Goal: Information Seeking & Learning: Learn about a topic

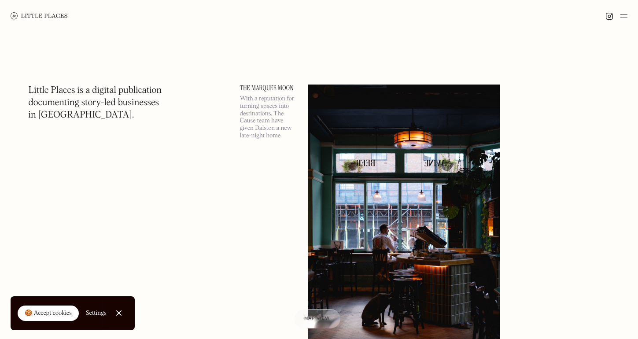
click at [272, 89] on link "The Marquee Moon" at bounding box center [268, 87] width 57 height 7
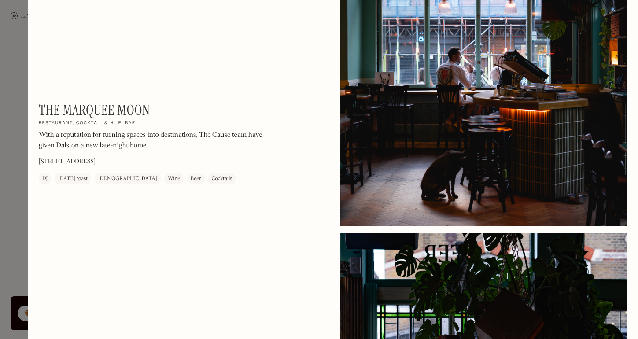
scroll to position [267, 0]
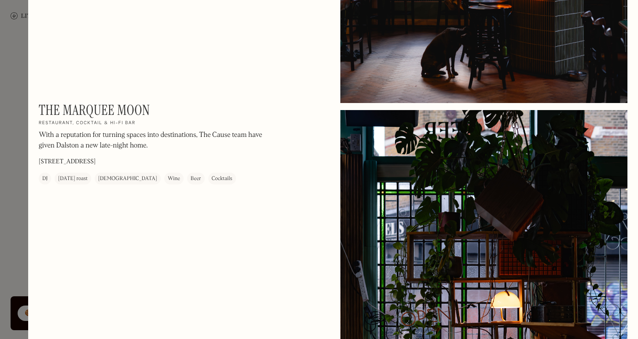
click at [22, 87] on div at bounding box center [319, 169] width 638 height 339
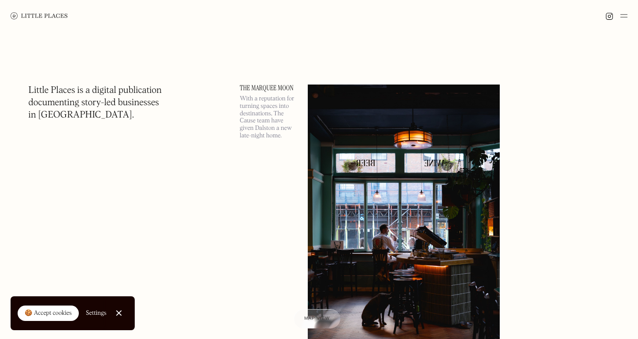
click at [623, 15] on img at bounding box center [623, 16] width 7 height 11
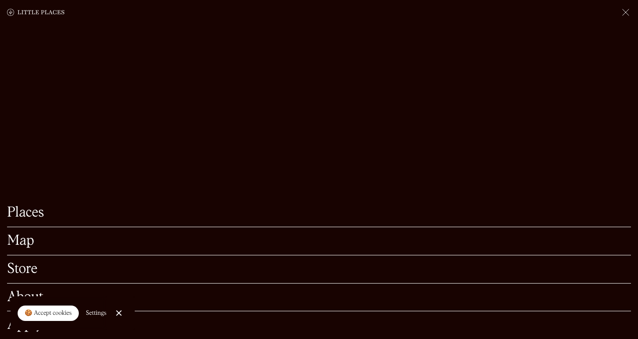
scroll to position [99, 0]
click at [121, 314] on link "Close Cookie Popup" at bounding box center [119, 313] width 18 height 18
click at [224, 86] on div "Places Map Store About Apply" at bounding box center [319, 169] width 638 height 339
click at [627, 12] on img at bounding box center [625, 12] width 11 height 11
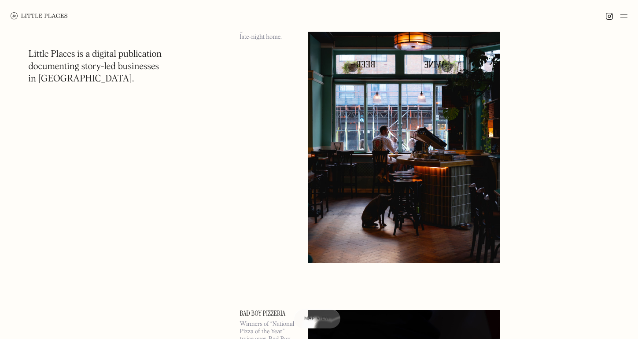
click at [328, 114] on img at bounding box center [404, 124] width 192 height 277
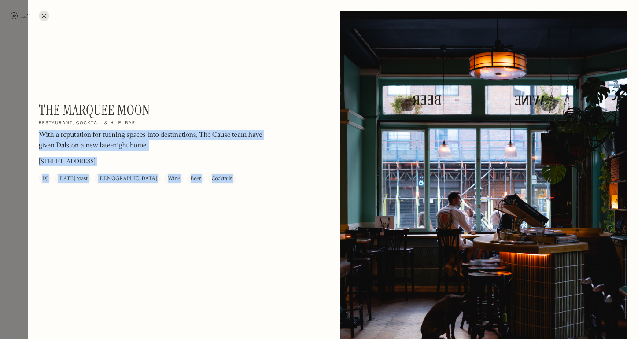
drag, startPoint x: 178, startPoint y: 110, endPoint x: 31, endPoint y: 109, distance: 146.6
click at [49, 109] on h1 "The Marquee Moon" at bounding box center [94, 110] width 111 height 17
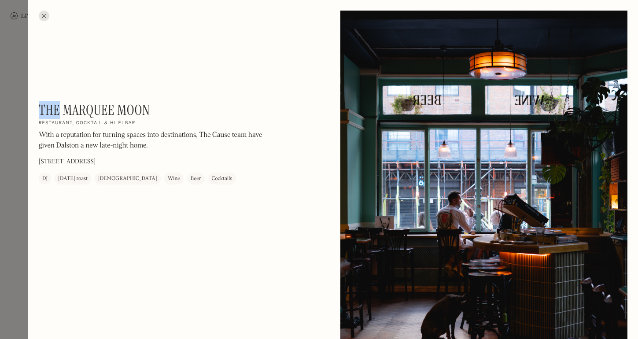
click at [49, 109] on h1 "The Marquee Moon" at bounding box center [94, 110] width 111 height 17
copy div "The Marquee Moon On Our Radar"
click at [255, 194] on div "The Marquee Moon On Our Radar Restaurant, cocktail & hi-fi bar With a reputatio…" at bounding box center [182, 148] width 287 height 93
click at [48, 16] on div at bounding box center [44, 16] width 11 height 11
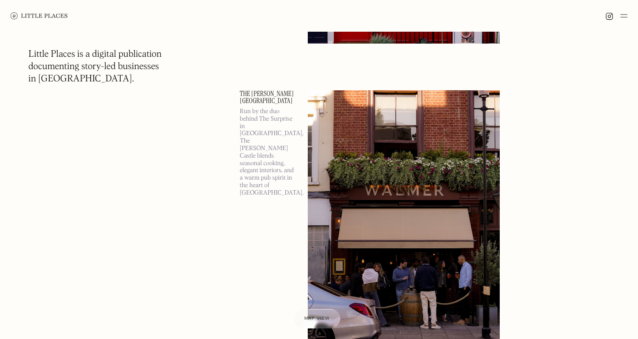
scroll to position [1619, 0]
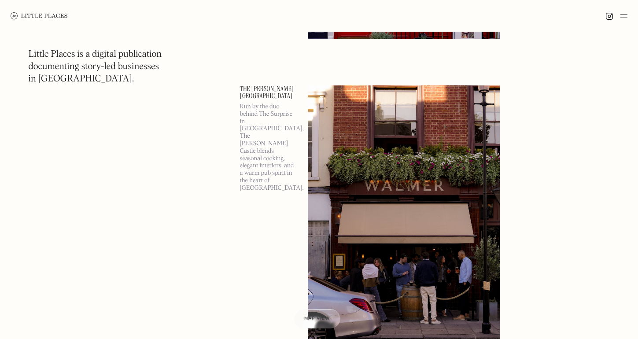
click at [619, 17] on div at bounding box center [616, 16] width 22 height 11
click at [621, 17] on img at bounding box center [623, 16] width 7 height 11
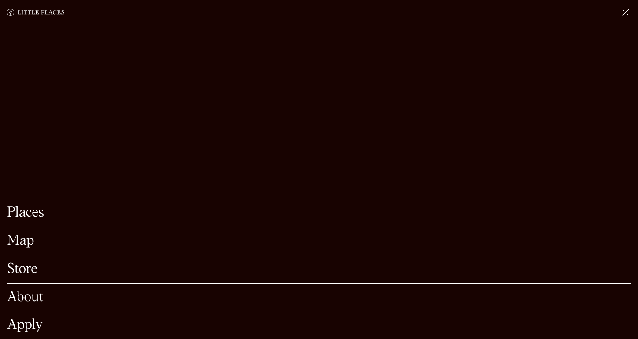
click at [21, 216] on link "Places" at bounding box center [319, 213] width 624 height 14
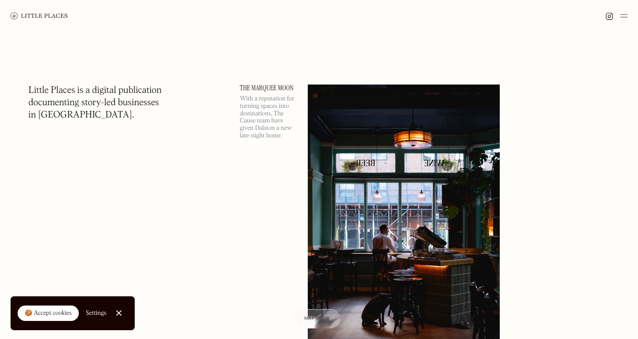
click at [30, 319] on link "🍪 Accept cookies" at bounding box center [48, 313] width 61 height 16
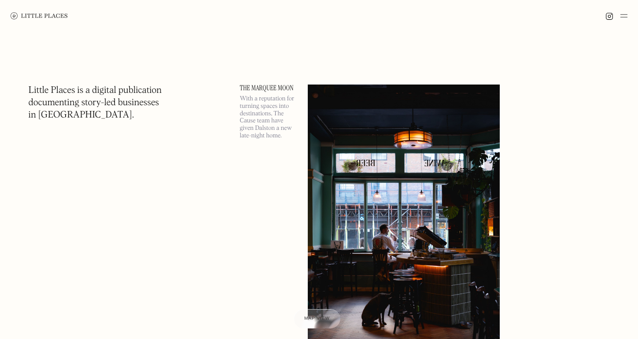
click at [623, 17] on img at bounding box center [623, 16] width 7 height 11
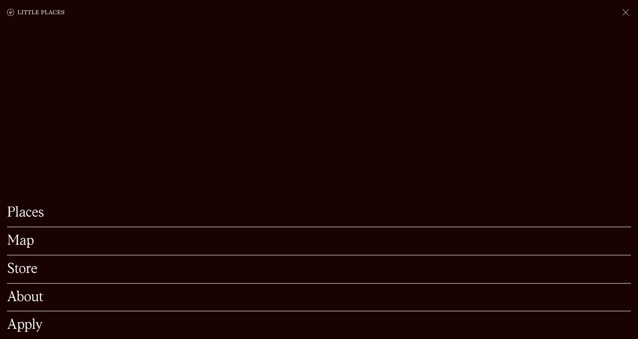
click at [28, 248] on div "Map" at bounding box center [319, 241] width 624 height 28
click at [26, 242] on link "Map" at bounding box center [319, 241] width 624 height 14
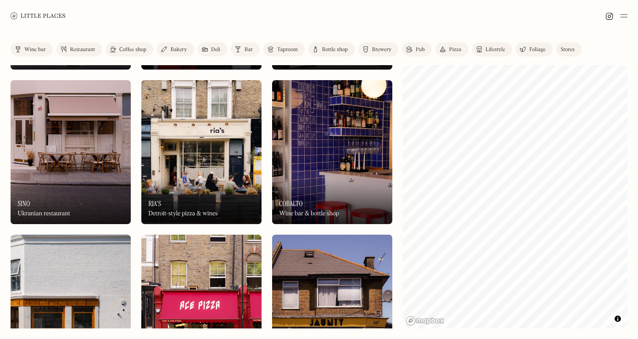
scroll to position [305, 0]
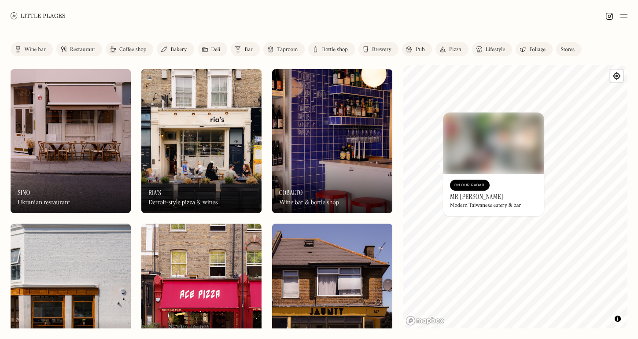
click at [487, 205] on div "Modern Taiwanese eatery & bar" at bounding box center [485, 205] width 71 height 6
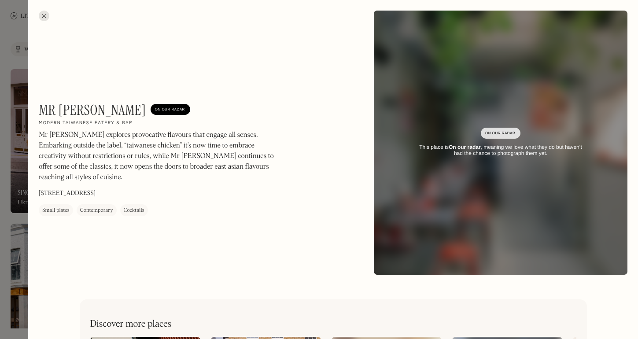
click at [496, 134] on div "On Our Radar" at bounding box center [500, 133] width 31 height 9
drag, startPoint x: 65, startPoint y: 107, endPoint x: 43, endPoint y: 107, distance: 22.0
click at [43, 107] on h1 "Mr [PERSON_NAME]" at bounding box center [92, 110] width 107 height 17
click at [58, 125] on h2 "Modern Taiwanese eatery & bar" at bounding box center [86, 123] width 94 height 6
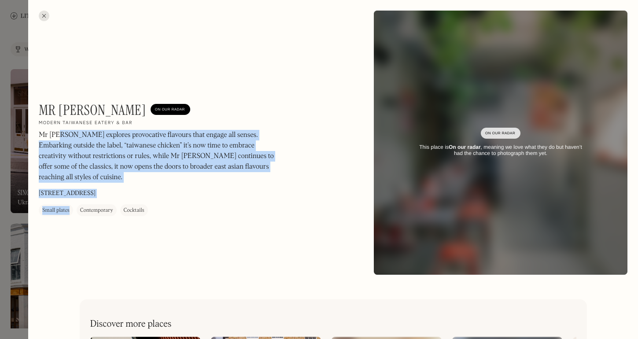
drag, startPoint x: 54, startPoint y: 135, endPoint x: 32, endPoint y: 134, distance: 22.0
click at [32, 134] on div "Mr [PERSON_NAME] On Our Radar Modern Taiwanese eatery & bar Mr [PERSON_NAME] ex…" at bounding box center [333, 142] width 610 height 285
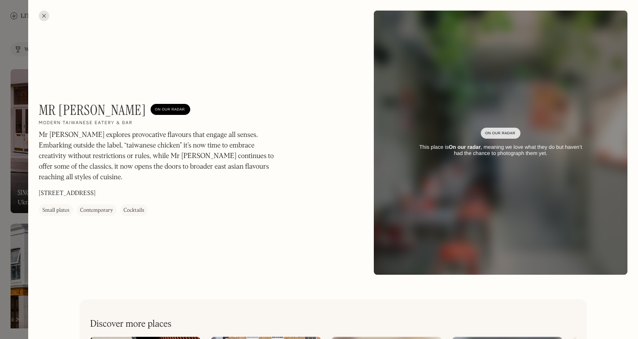
click at [68, 140] on p "Mr [PERSON_NAME] explores provocative flavours that engage all senses. Embarkin…" at bounding box center [158, 156] width 238 height 53
click at [24, 194] on div at bounding box center [319, 169] width 638 height 339
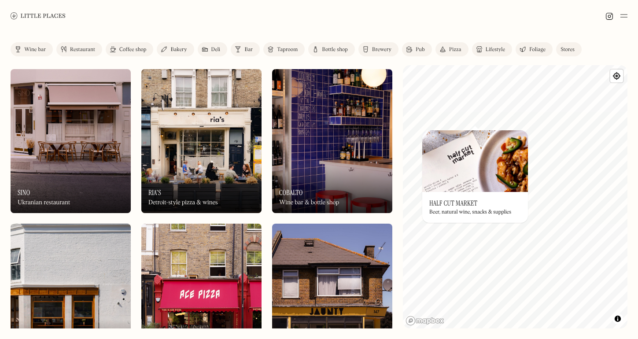
click at [476, 206] on h3 "Half Cut Market" at bounding box center [453, 203] width 48 height 8
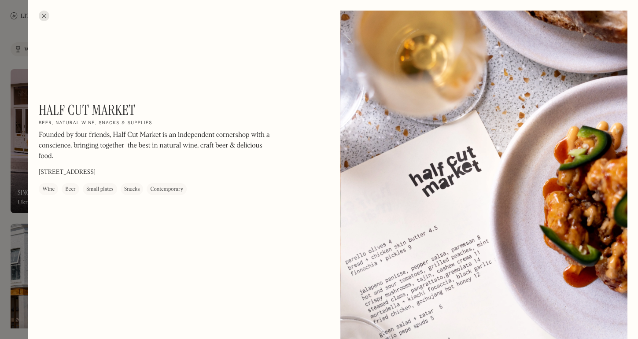
scroll to position [2, 0]
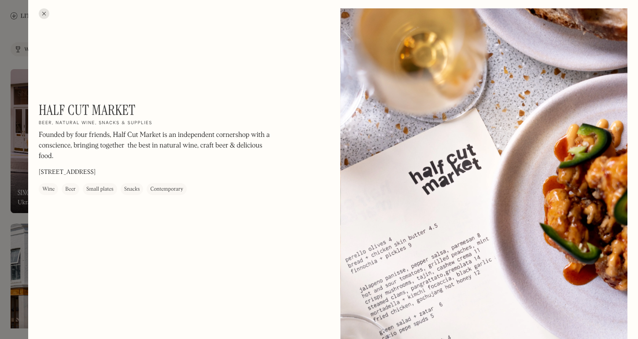
click at [44, 15] on div at bounding box center [44, 13] width 11 height 11
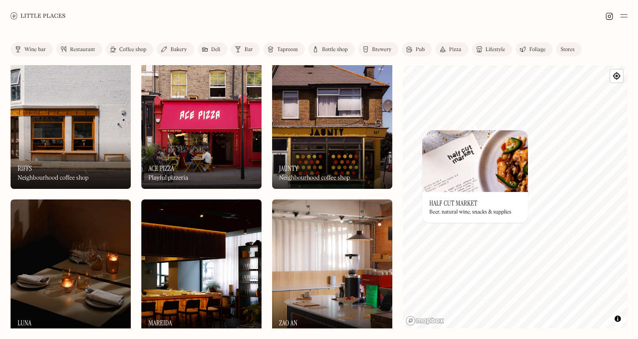
scroll to position [558, 0]
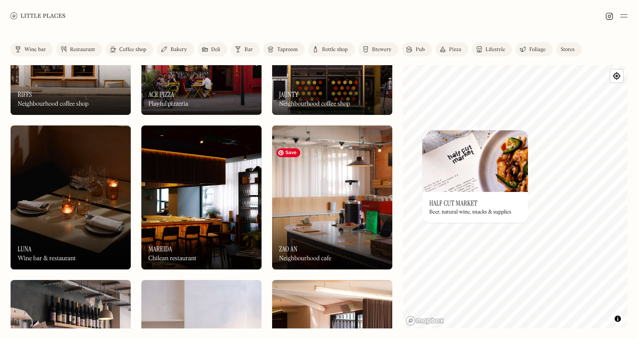
click at [318, 219] on img at bounding box center [332, 197] width 120 height 144
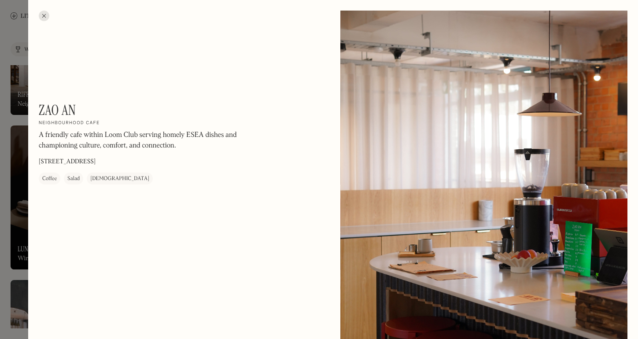
click at [24, 88] on div at bounding box center [319, 169] width 638 height 339
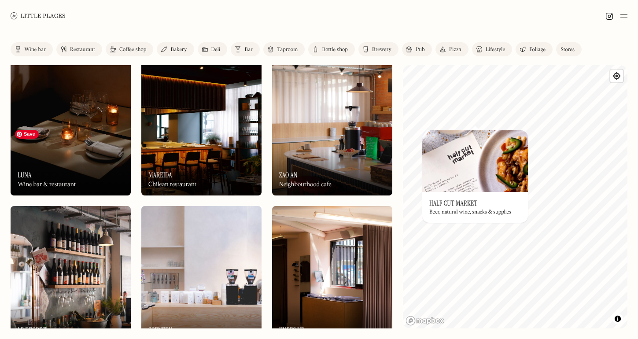
scroll to position [682, 0]
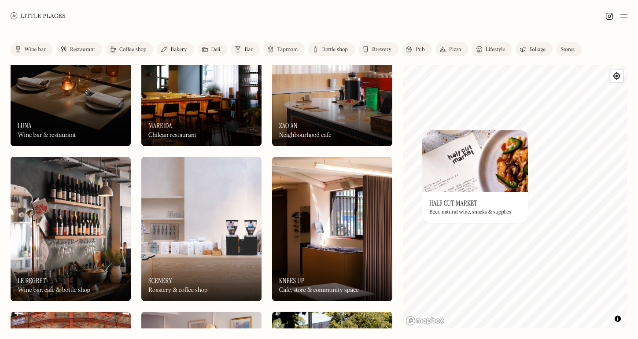
click at [235, 125] on div "On Our Radar Mareida Chilean restaurant" at bounding box center [201, 122] width 120 height 48
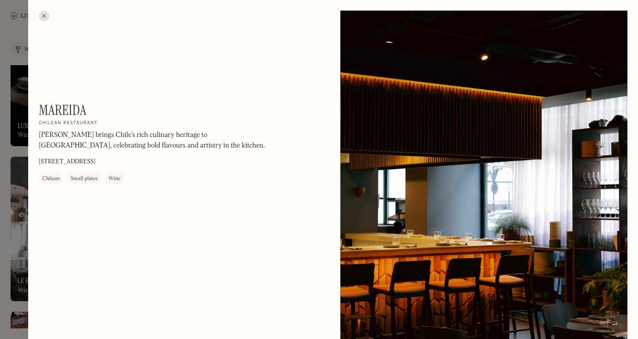
click at [24, 117] on div at bounding box center [319, 169] width 638 height 339
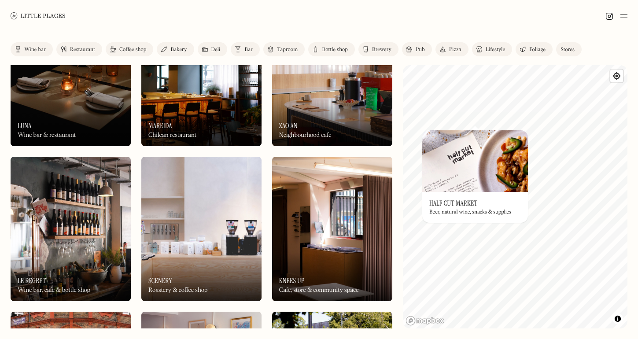
click at [40, 115] on div "On Our Radar [PERSON_NAME] Wine bar & restaurant" at bounding box center [71, 122] width 120 height 48
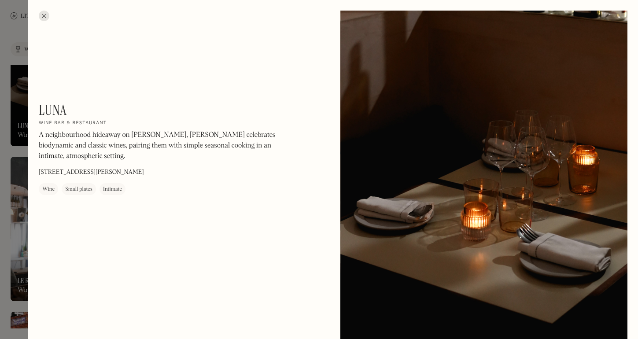
click at [15, 217] on div at bounding box center [319, 169] width 638 height 339
